Goal: Information Seeking & Learning: Learn about a topic

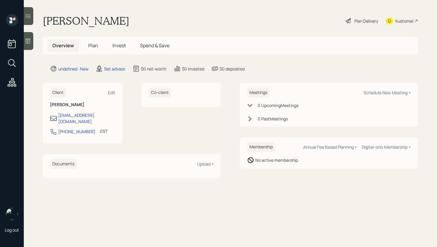
click at [27, 44] on div at bounding box center [29, 41] width 10 height 18
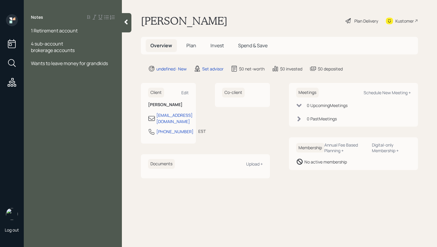
click at [63, 45] on div "4 sub-account" at bounding box center [73, 43] width 84 height 7
click at [64, 44] on div "4 sub-account" at bounding box center [73, 43] width 84 height 7
click at [112, 65] on div "Wants to leave money for grandkids" at bounding box center [73, 63] width 84 height 7
click at [129, 24] on div at bounding box center [127, 22] width 10 height 19
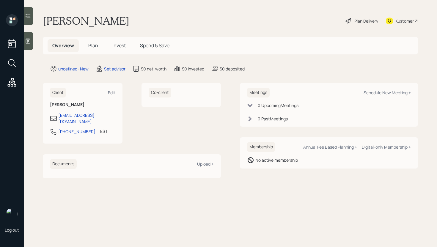
click at [31, 43] on div at bounding box center [29, 41] width 10 height 18
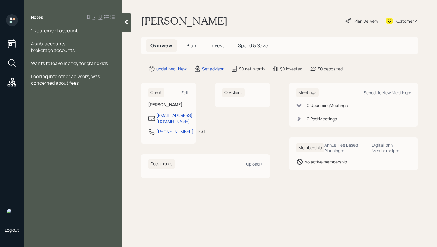
click at [83, 51] on div "4 sub-accounts brokerage accounts" at bounding box center [73, 46] width 84 height 13
click at [125, 23] on icon at bounding box center [126, 22] width 6 height 6
